Goal: Task Accomplishment & Management: Manage account settings

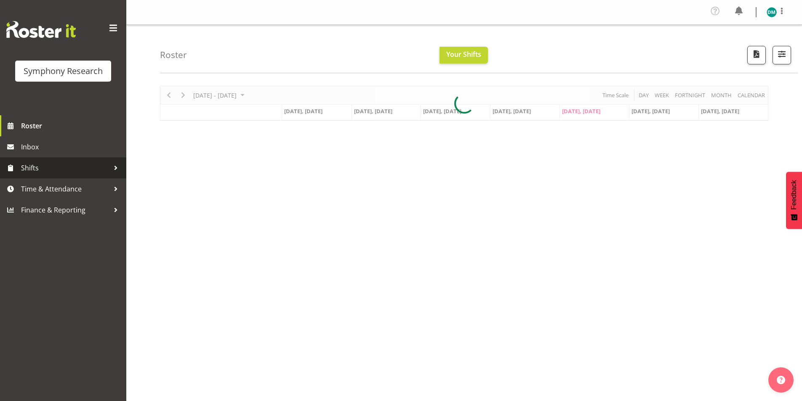
click at [49, 166] on span "Shifts" at bounding box center [65, 168] width 88 height 13
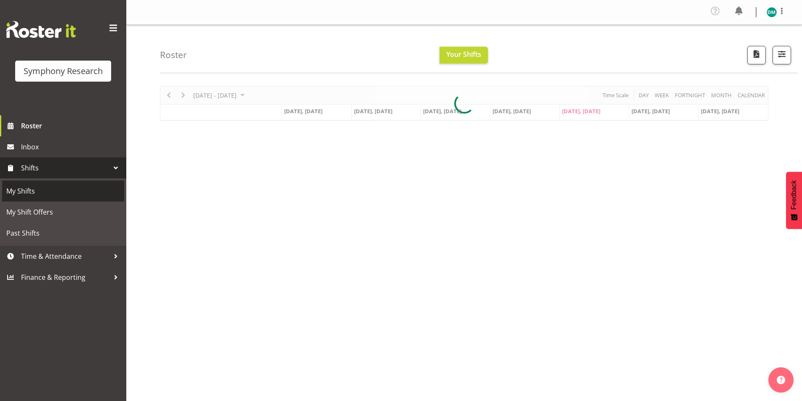
click at [73, 192] on span "My Shifts" at bounding box center [63, 191] width 114 height 13
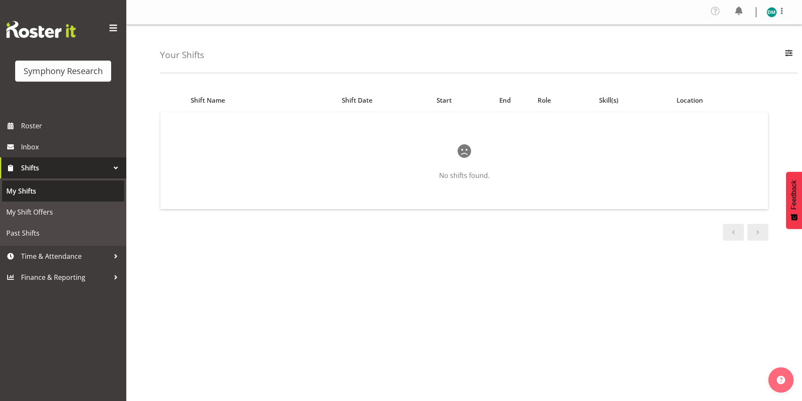
click at [72, 196] on span "My Shifts" at bounding box center [63, 191] width 114 height 13
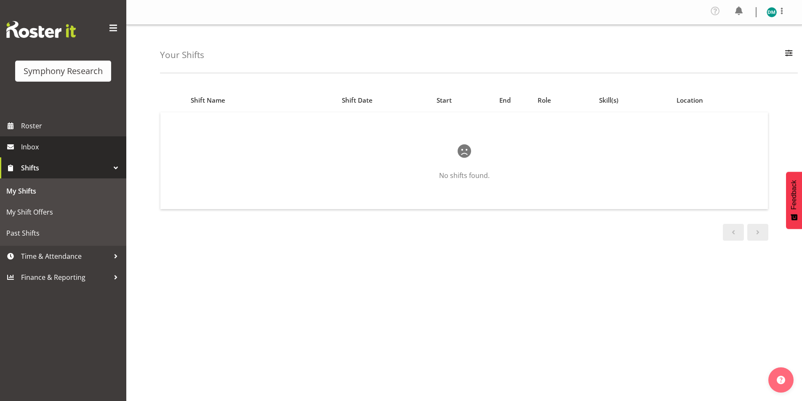
click at [55, 144] on span "Inbox" at bounding box center [71, 147] width 101 height 13
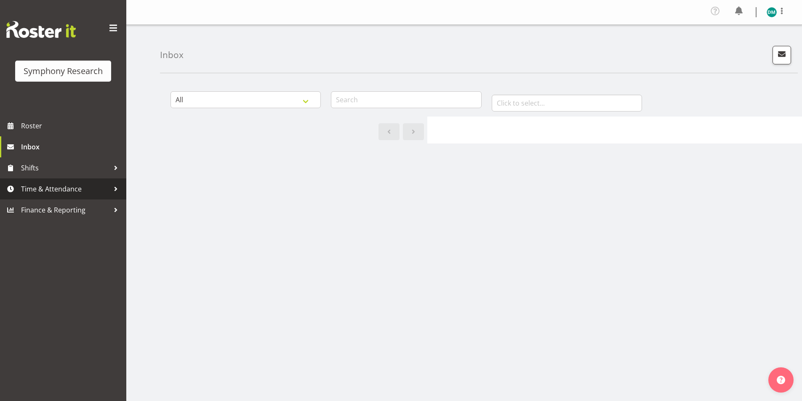
click at [83, 192] on span "Time & Attendance" at bounding box center [65, 189] width 88 height 13
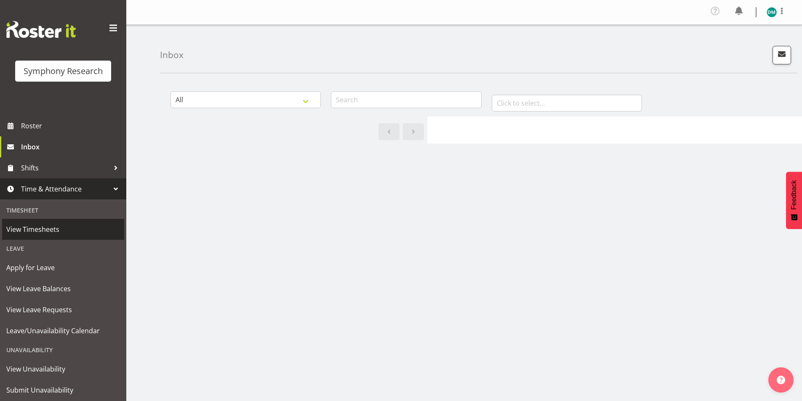
click at [78, 232] on span "View Timesheets" at bounding box center [63, 229] width 114 height 13
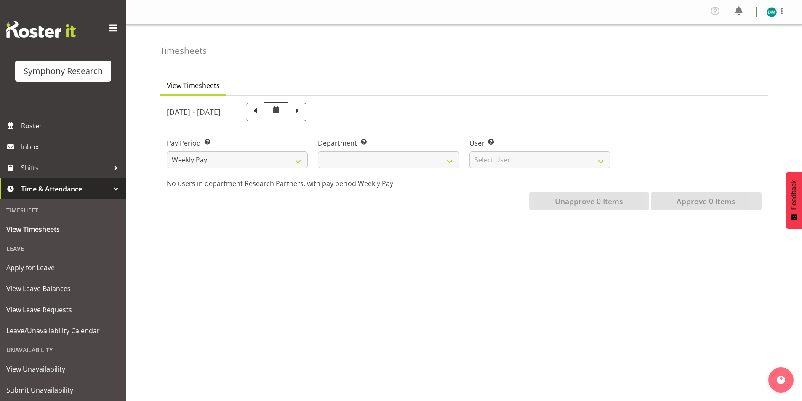
select select
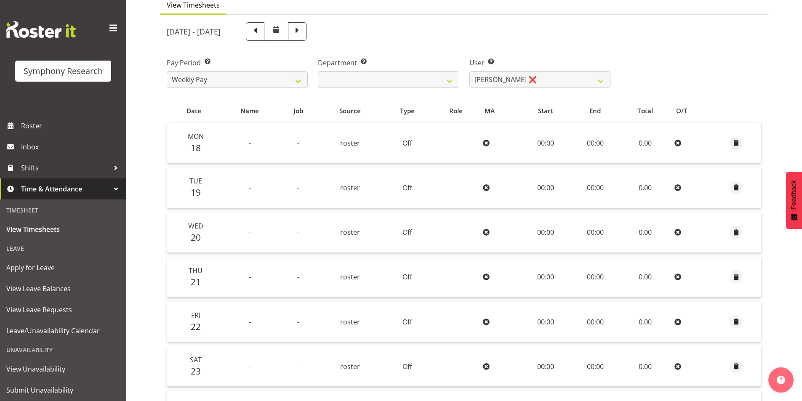
scroll to position [126, 0]
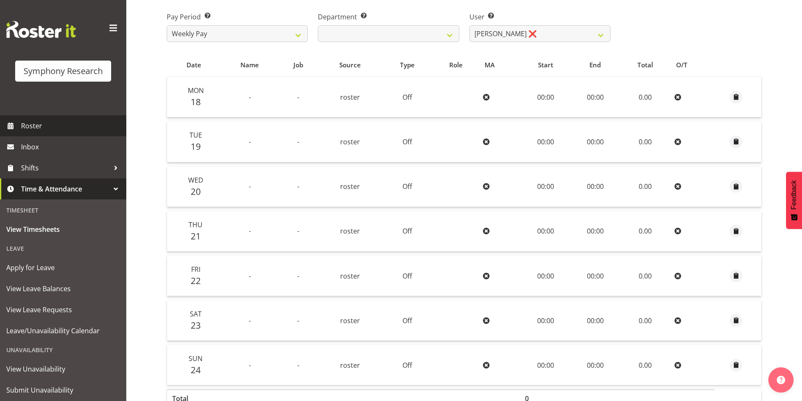
click at [61, 129] on span "Roster" at bounding box center [71, 126] width 101 height 13
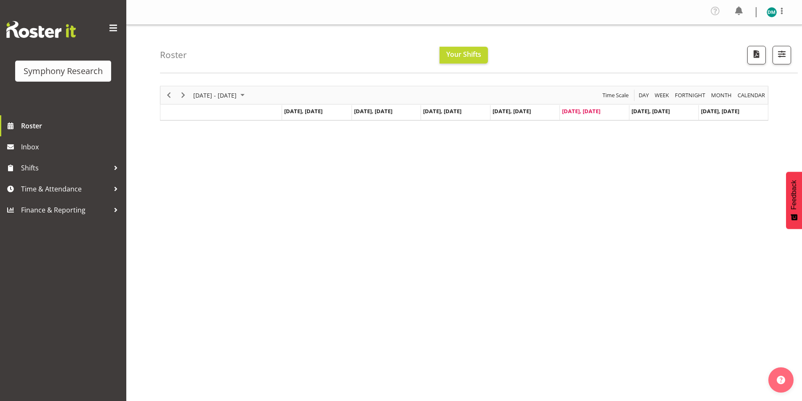
drag, startPoint x: 260, startPoint y: 157, endPoint x: 232, endPoint y: 172, distance: 31.8
drag, startPoint x: 232, startPoint y: 172, endPoint x: 157, endPoint y: 195, distance: 78.6
click at [178, 178] on div "[DATE] - [DATE] [DATE] Day Week Fortnight Month calendar Month Agenda Time Scal…" at bounding box center [481, 248] width 642 height 337
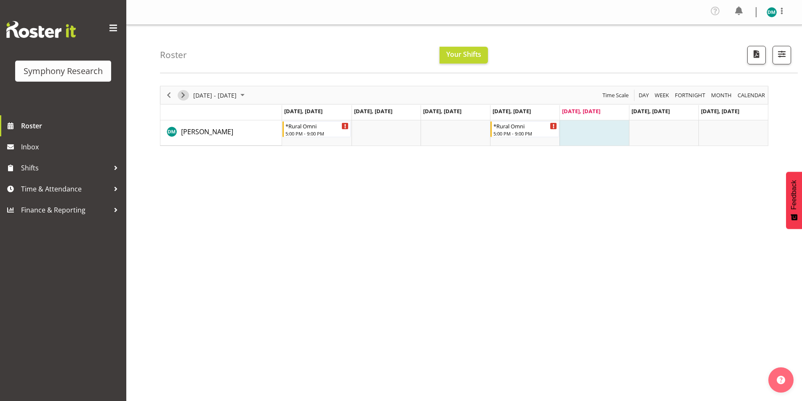
click at [185, 94] on span "Next" at bounding box center [183, 95] width 10 height 11
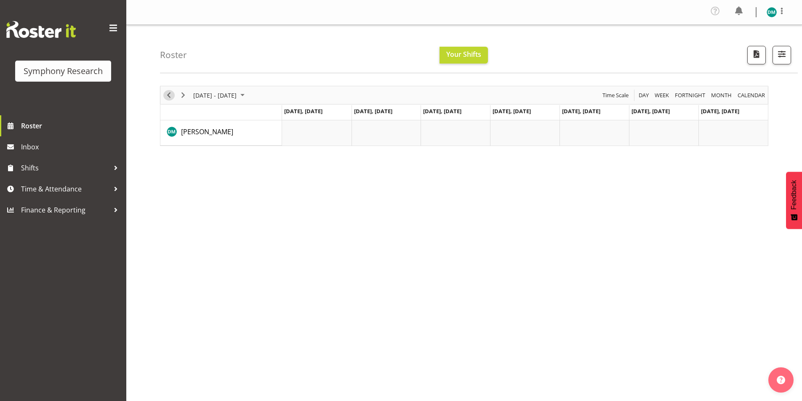
click at [171, 94] on span "Previous" at bounding box center [169, 95] width 10 height 11
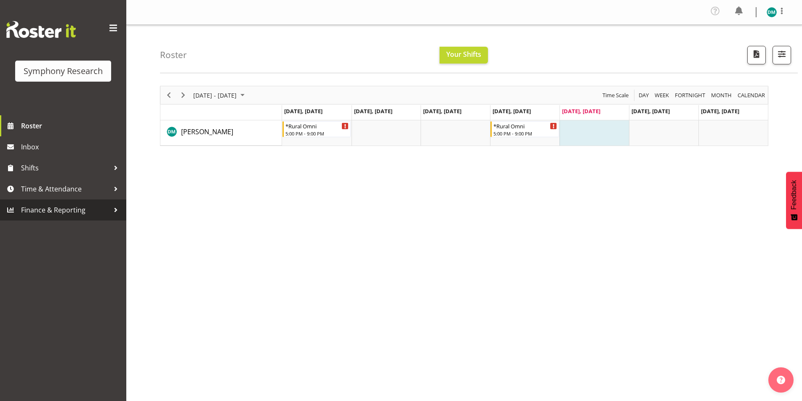
click at [32, 279] on div "Symphony Research Roster Inbox Shifts Time & Attendance Finance & Reporting" at bounding box center [63, 200] width 126 height 401
click at [178, 91] on div "Timeline Week of August 29, 2025" at bounding box center [183, 95] width 14 height 18
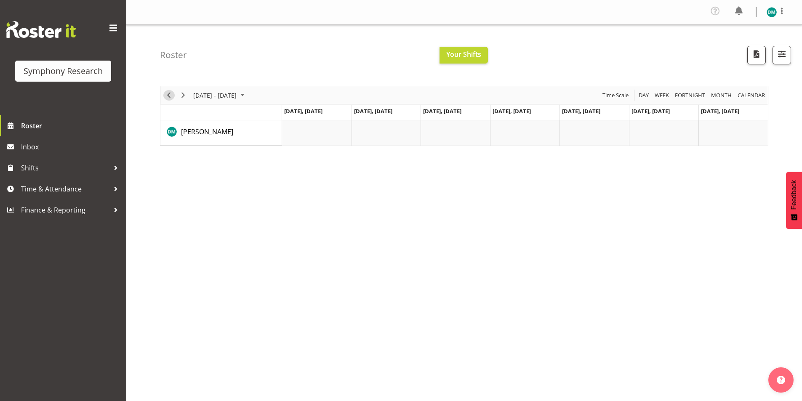
click at [171, 97] on span "Previous" at bounding box center [169, 95] width 10 height 11
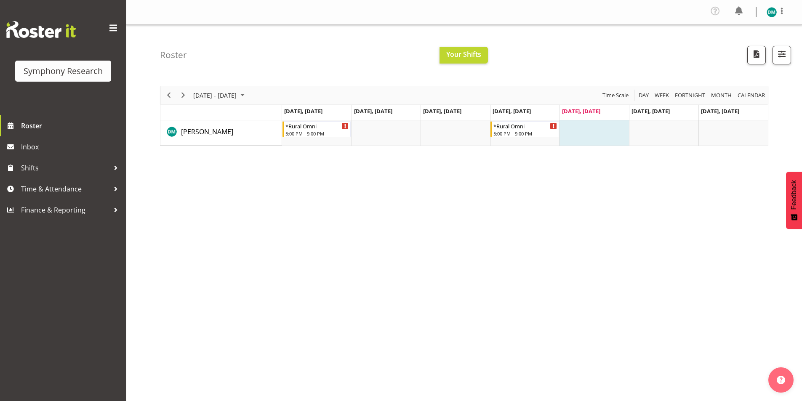
click at [59, 345] on div "Symphony Research Roster Inbox Shifts Time & Attendance Finance & Reporting" at bounding box center [63, 200] width 126 height 401
